Goal: Information Seeking & Learning: Understand process/instructions

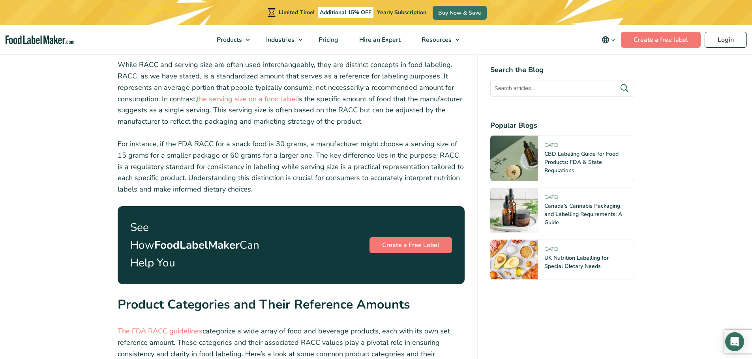
scroll to position [1065, 0]
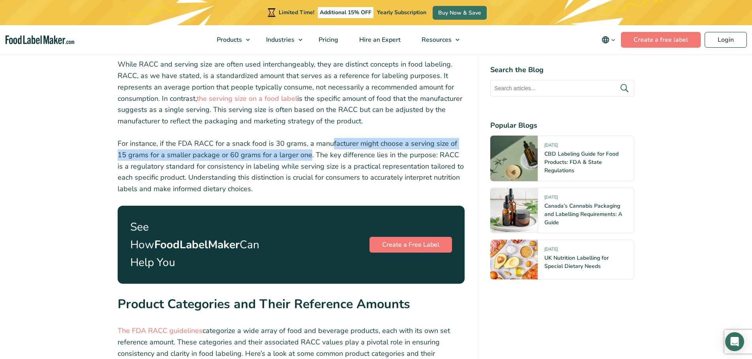
drag, startPoint x: 331, startPoint y: 145, endPoint x: 298, endPoint y: 155, distance: 34.7
click at [298, 155] on p "For instance, if the FDA RACC for a snack food is 30 grams, a manufacturer migh…" at bounding box center [291, 166] width 347 height 57
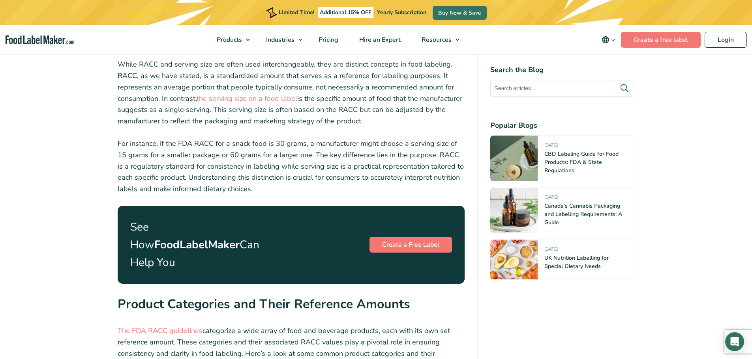
click at [299, 173] on p "For instance, if the FDA RACC for a snack food is 30 grams, a manufacturer migh…" at bounding box center [291, 166] width 347 height 57
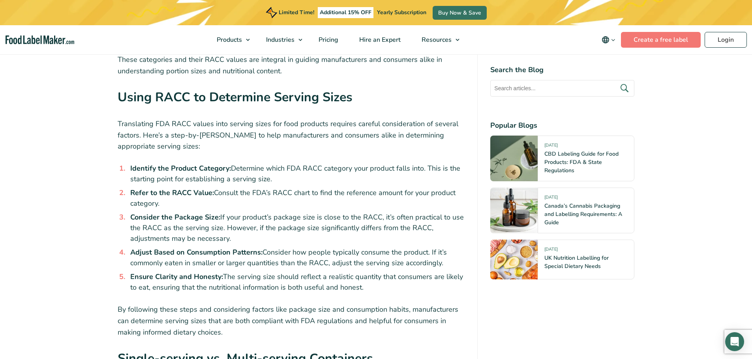
scroll to position [1499, 0]
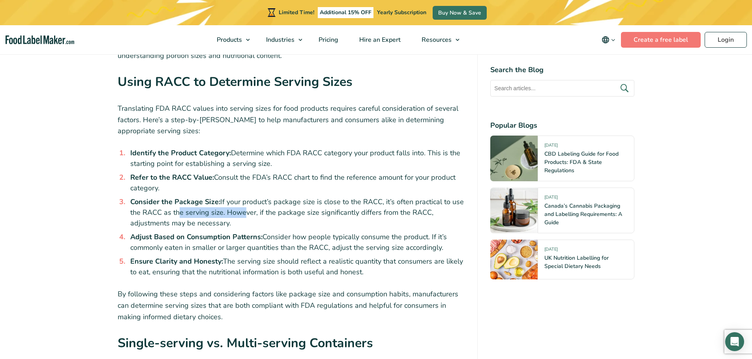
drag, startPoint x: 176, startPoint y: 196, endPoint x: 239, endPoint y: 194, distance: 63.1
click at [239, 197] on li "Consider the Package Size: If your product’s package size is close to the RACC,…" at bounding box center [296, 213] width 338 height 32
click at [255, 197] on li "Consider the Package Size: If your product’s package size is close to the RACC,…" at bounding box center [296, 213] width 338 height 32
drag, startPoint x: 246, startPoint y: 194, endPoint x: 273, endPoint y: 205, distance: 28.8
click at [273, 205] on li "Consider the Package Size: If your product’s package size is close to the RACC,…" at bounding box center [296, 213] width 338 height 32
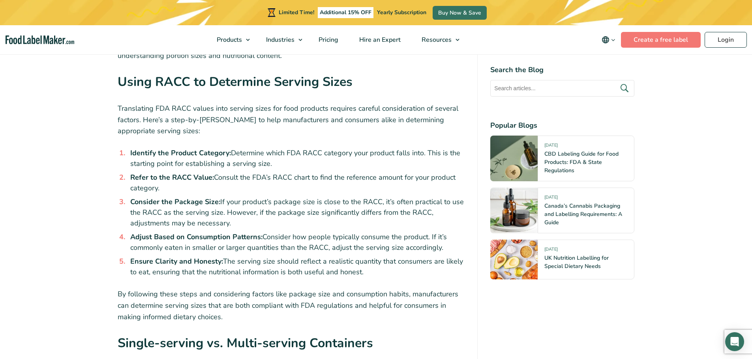
click at [270, 207] on li "Consider the Package Size: If your product’s package size is close to the RACC,…" at bounding box center [296, 213] width 338 height 32
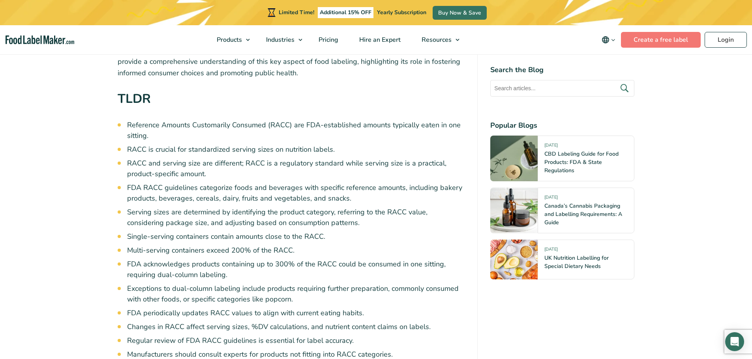
scroll to position [434, 0]
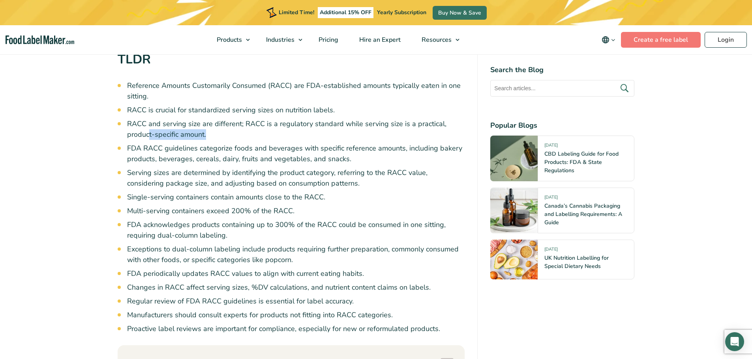
drag, startPoint x: 149, startPoint y: 133, endPoint x: 209, endPoint y: 134, distance: 59.6
click at [209, 134] on li "RACC and serving size are different; RACC is a regulatory standard while servin…" at bounding box center [296, 129] width 338 height 21
click at [186, 148] on li "FDA RACC guidelines categorize foods and beverages with specific reference amou…" at bounding box center [296, 153] width 338 height 21
drag, startPoint x: 175, startPoint y: 148, endPoint x: 245, endPoint y: 149, distance: 69.8
click at [245, 149] on li "FDA RACC guidelines categorize foods and beverages with specific reference amou…" at bounding box center [296, 153] width 338 height 21
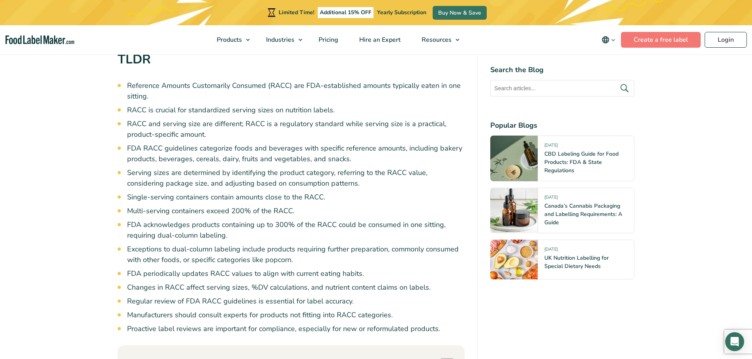
click at [212, 158] on li "FDA RACC guidelines categorize foods and beverages with specific reference amou…" at bounding box center [296, 153] width 338 height 21
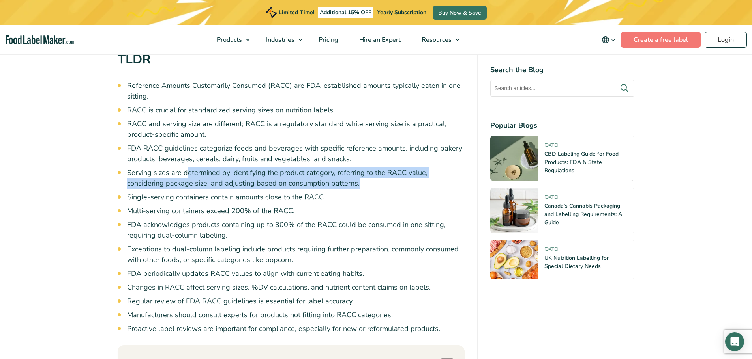
drag, startPoint x: 187, startPoint y: 172, endPoint x: 321, endPoint y: 181, distance: 134.4
click at [321, 181] on li "Serving sizes are determined by identifying the product category, referring to …" at bounding box center [296, 178] width 338 height 21
click at [157, 181] on li "Serving sizes are determined by identifying the product category, referring to …" at bounding box center [296, 178] width 338 height 21
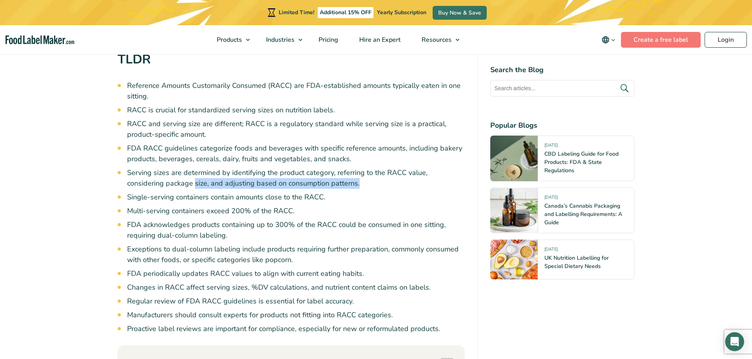
drag, startPoint x: 156, startPoint y: 183, endPoint x: 318, endPoint y: 185, distance: 162.6
click at [318, 185] on li "Serving sizes are determined by identifying the product category, referring to …" at bounding box center [296, 178] width 338 height 21
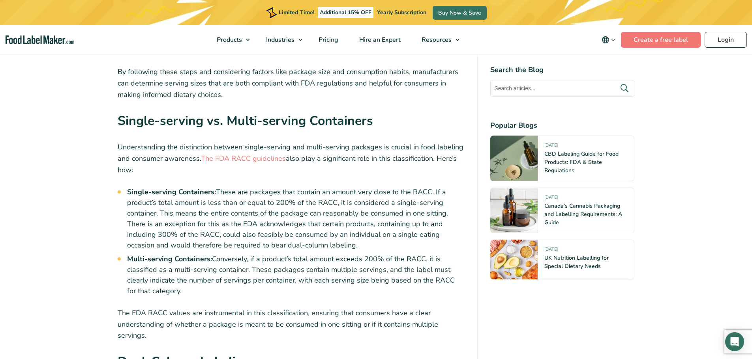
scroll to position [1736, 0]
